Goal: Information Seeking & Learning: Learn about a topic

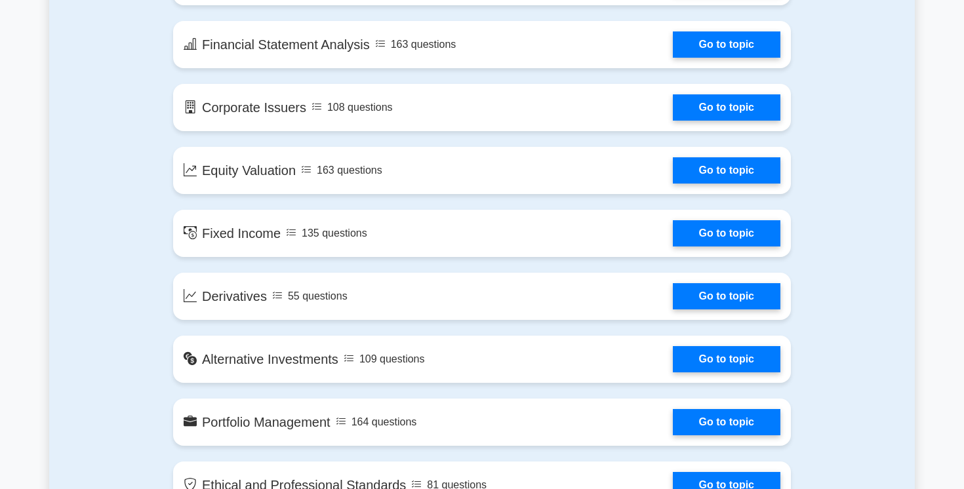
scroll to position [891, 0]
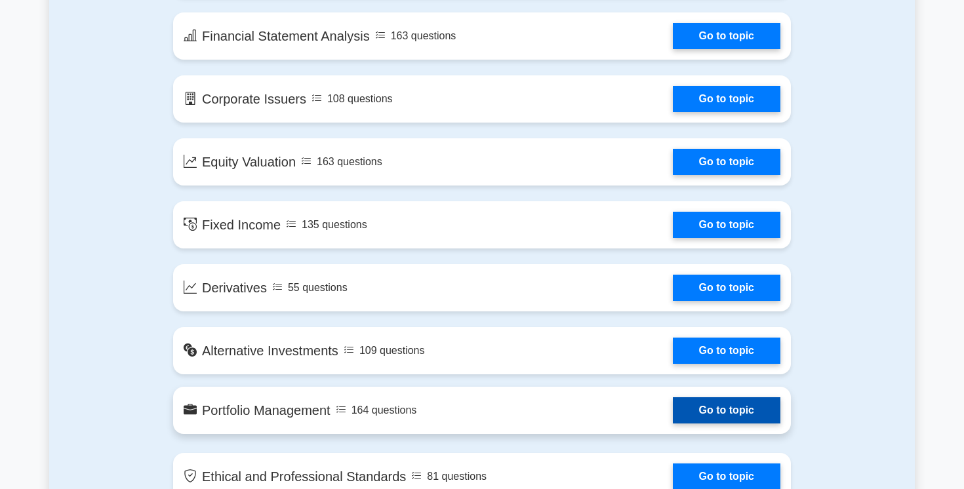
click at [694, 406] on link "Go to topic" at bounding box center [727, 410] width 108 height 26
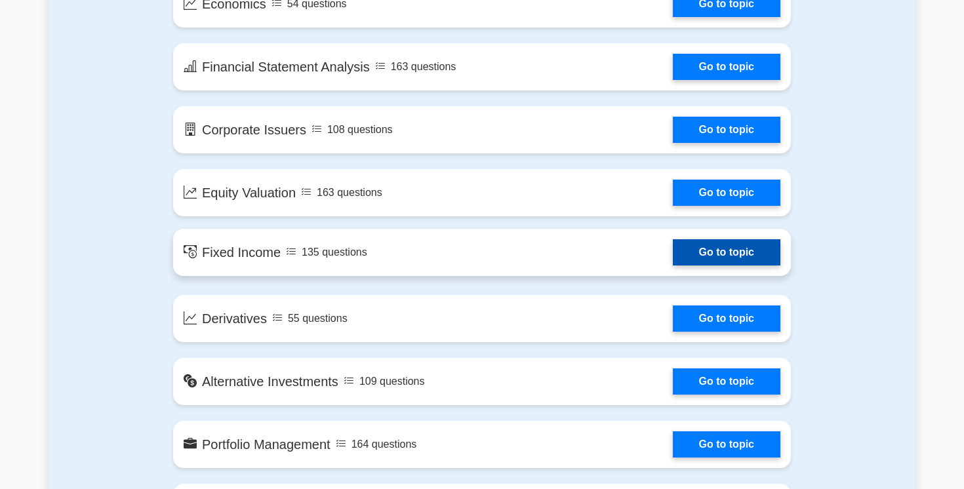
scroll to position [836, 0]
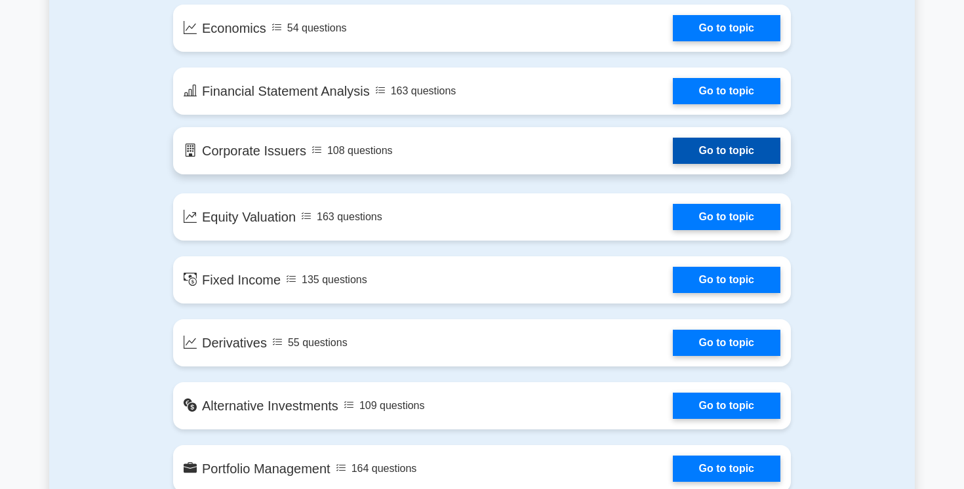
click at [696, 153] on link "Go to topic" at bounding box center [727, 151] width 108 height 26
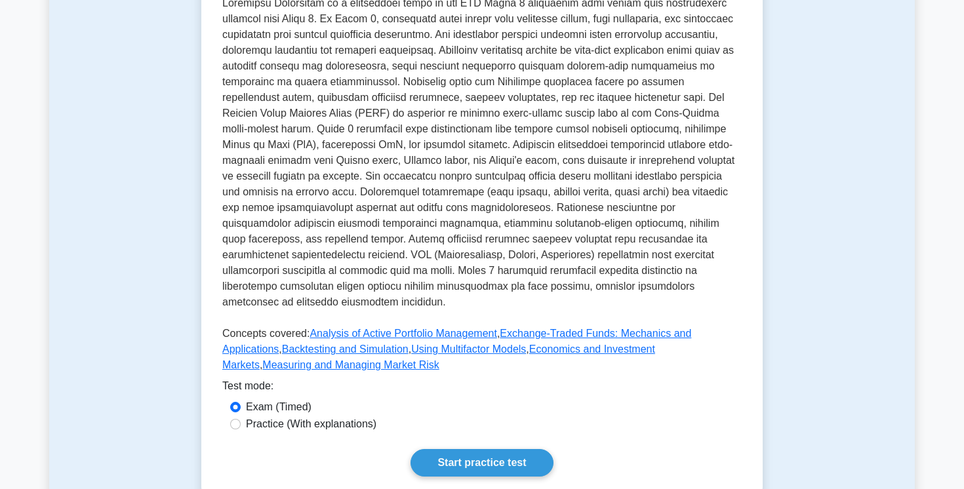
scroll to position [377, 0]
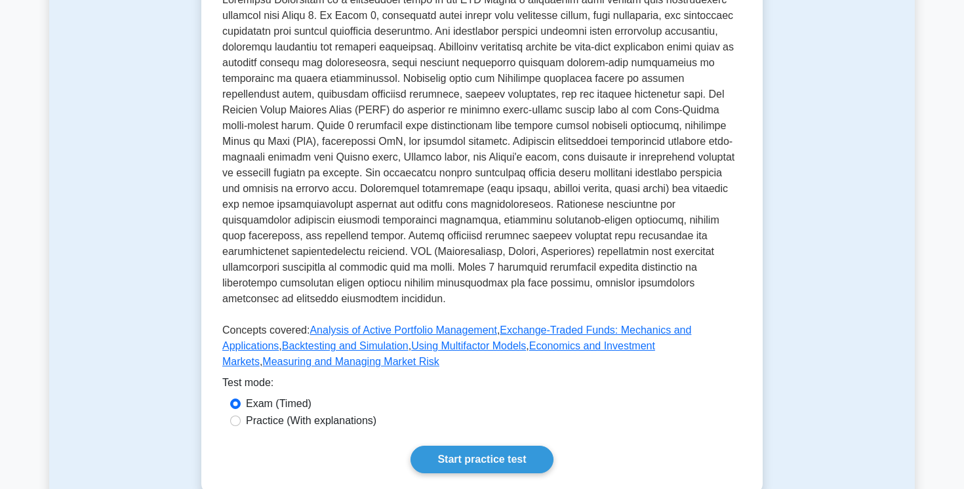
click at [354, 413] on label "Practice (With explanations)" at bounding box center [311, 421] width 131 height 16
click at [241, 416] on input "Practice (With explanations)" at bounding box center [235, 421] width 10 height 10
radio input "true"
click at [464, 447] on link "Start practice test" at bounding box center [482, 460] width 142 height 28
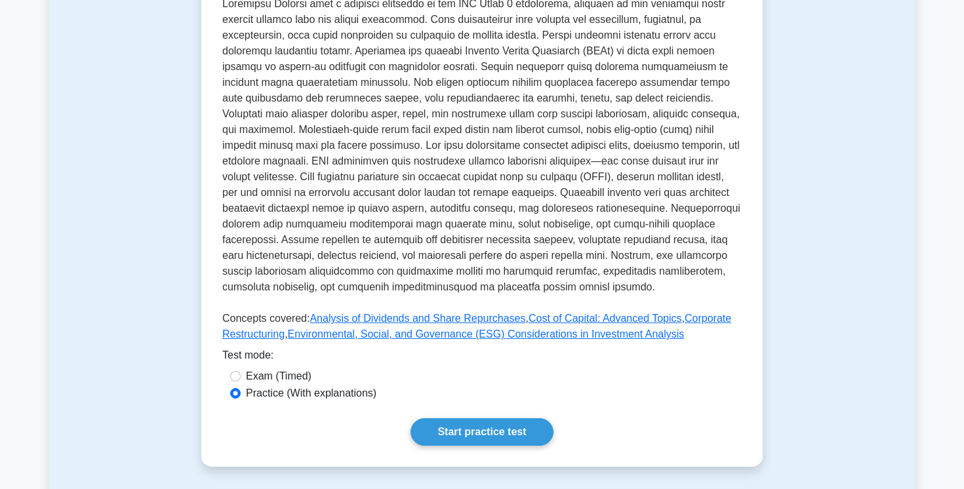
scroll to position [344, 0]
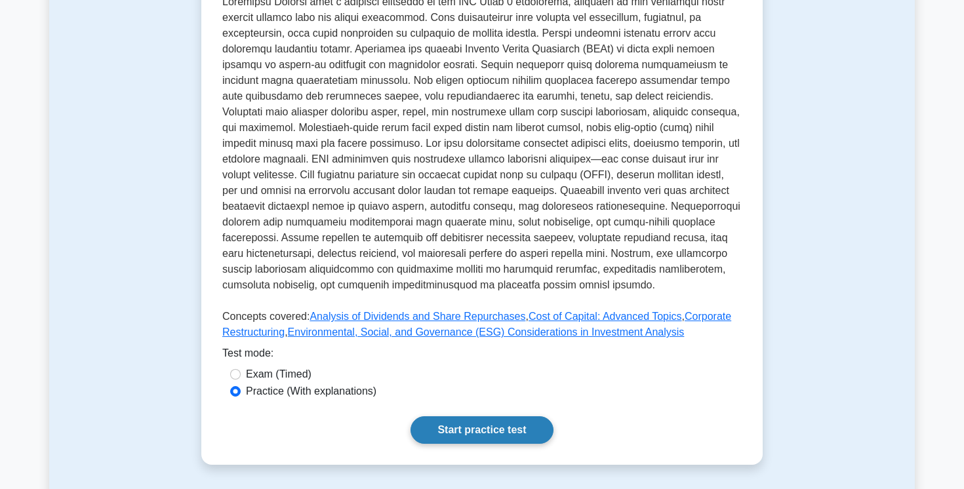
click at [466, 439] on link "Start practice test" at bounding box center [482, 431] width 142 height 28
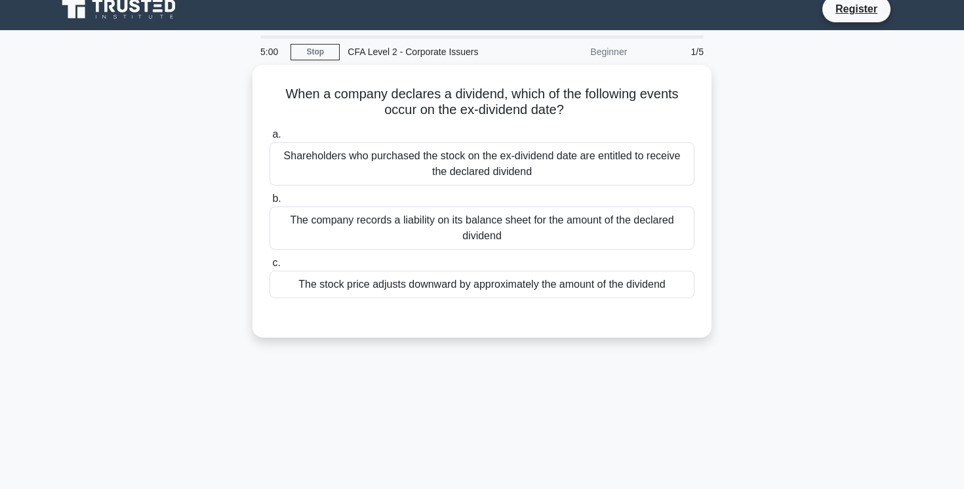
scroll to position [14, 0]
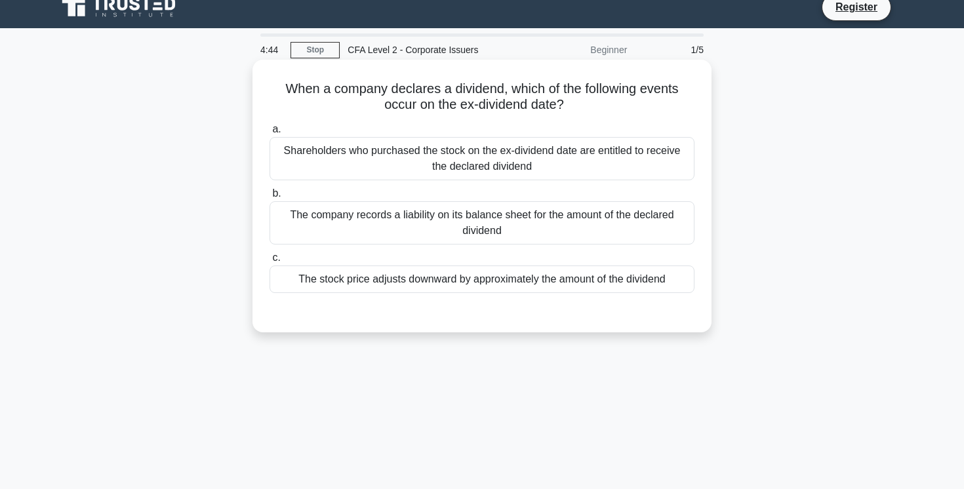
click at [460, 282] on div "The stock price adjusts downward by approximately the amount of the dividend" at bounding box center [482, 280] width 425 height 28
click at [270, 262] on input "c. The stock price adjusts downward by approximately the amount of the dividend" at bounding box center [270, 258] width 0 height 9
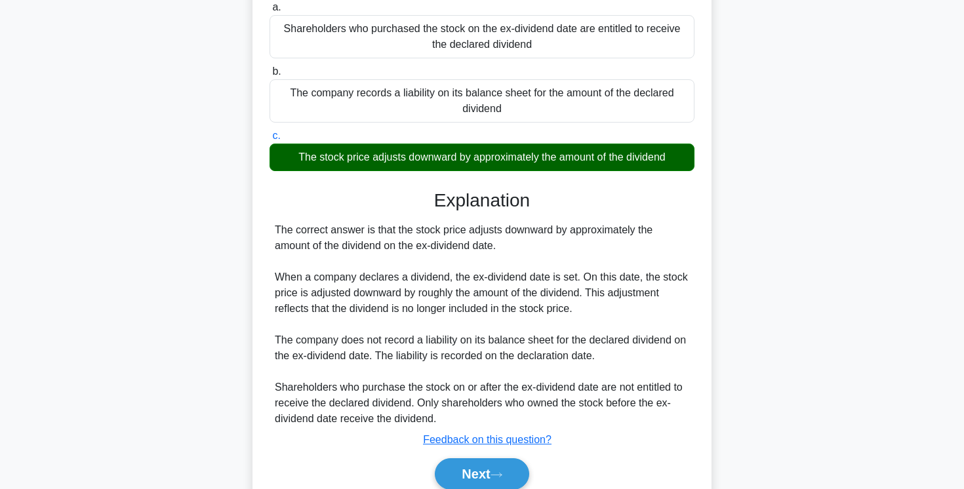
scroll to position [141, 0]
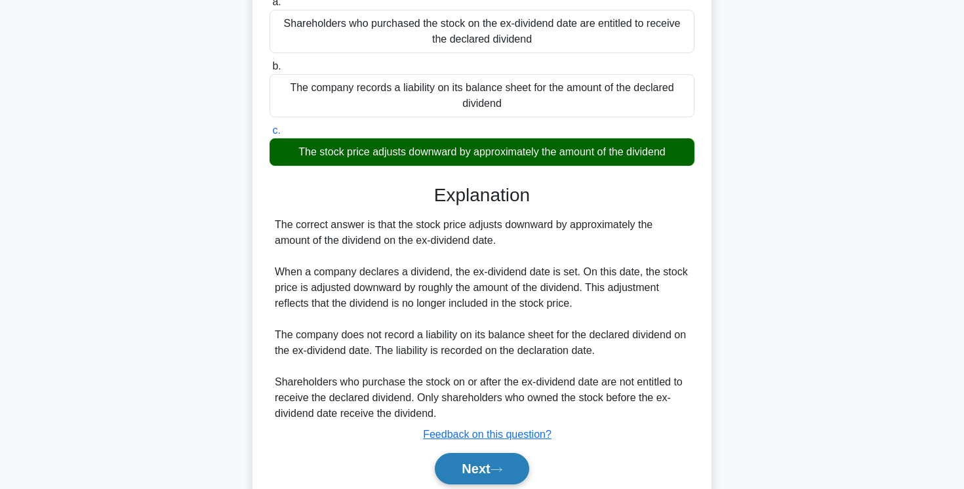
click at [470, 467] on button "Next" at bounding box center [482, 468] width 94 height 31
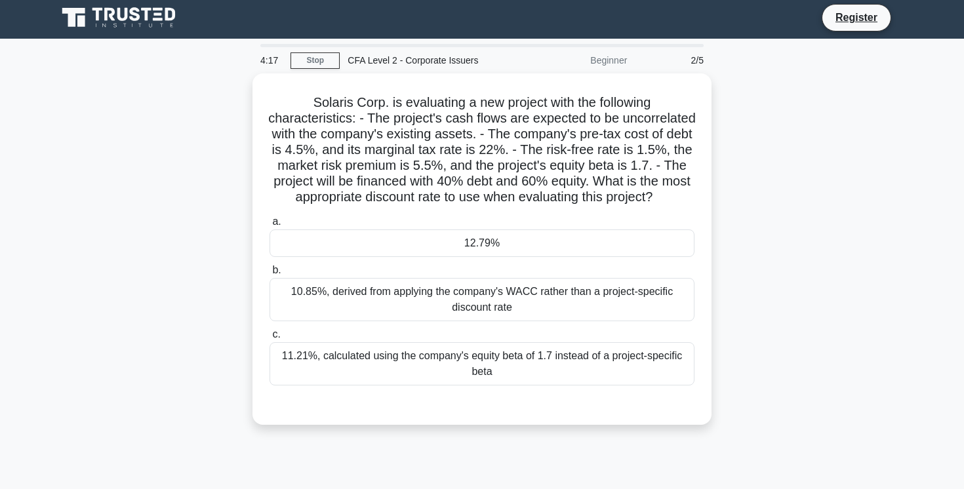
scroll to position [2, 0]
